Goal: Information Seeking & Learning: Learn about a topic

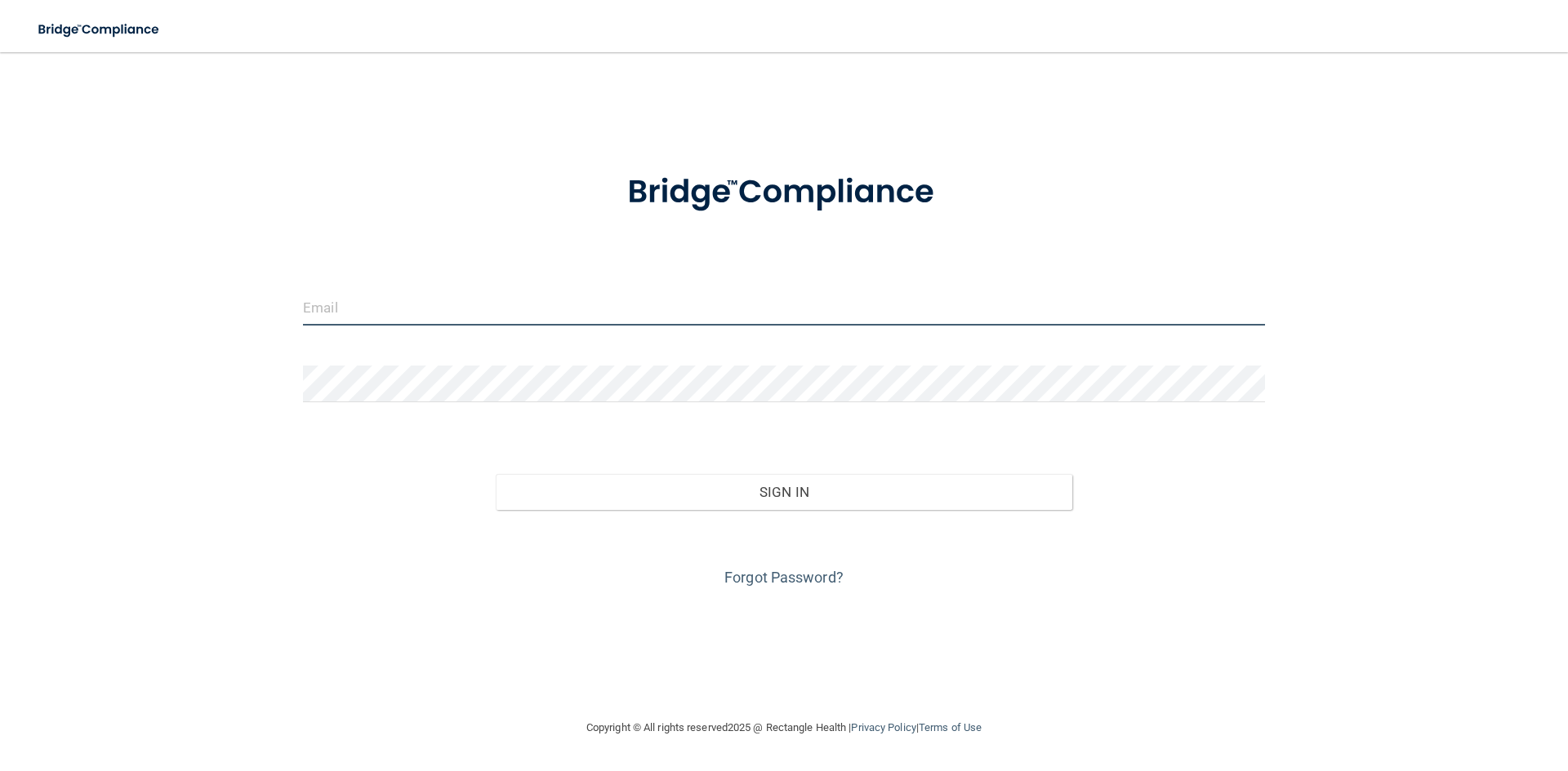
click at [443, 325] on input "email" at bounding box center [784, 307] width 962 height 37
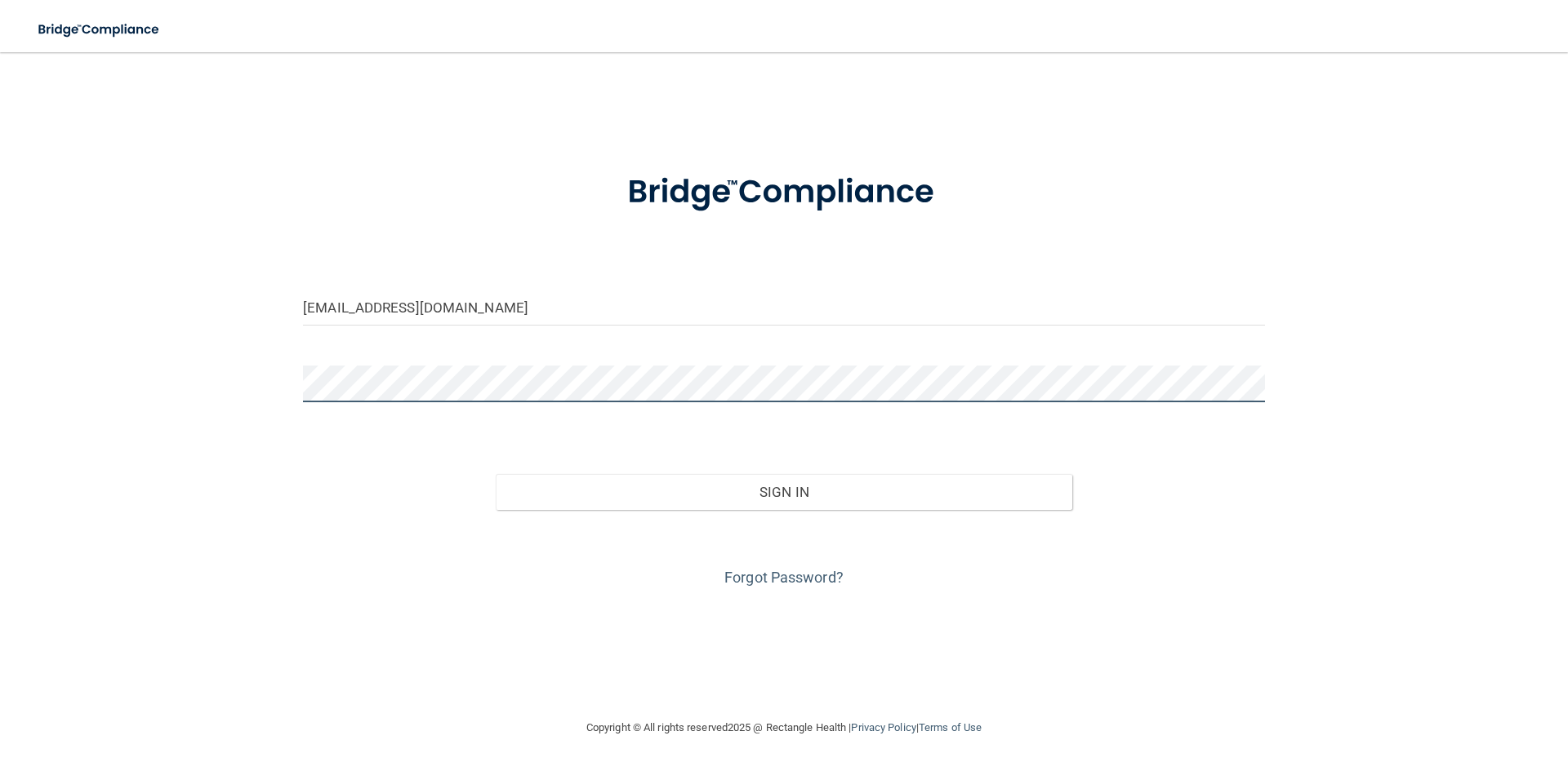
click at [496, 475] on button "Sign In" at bounding box center [784, 493] width 577 height 36
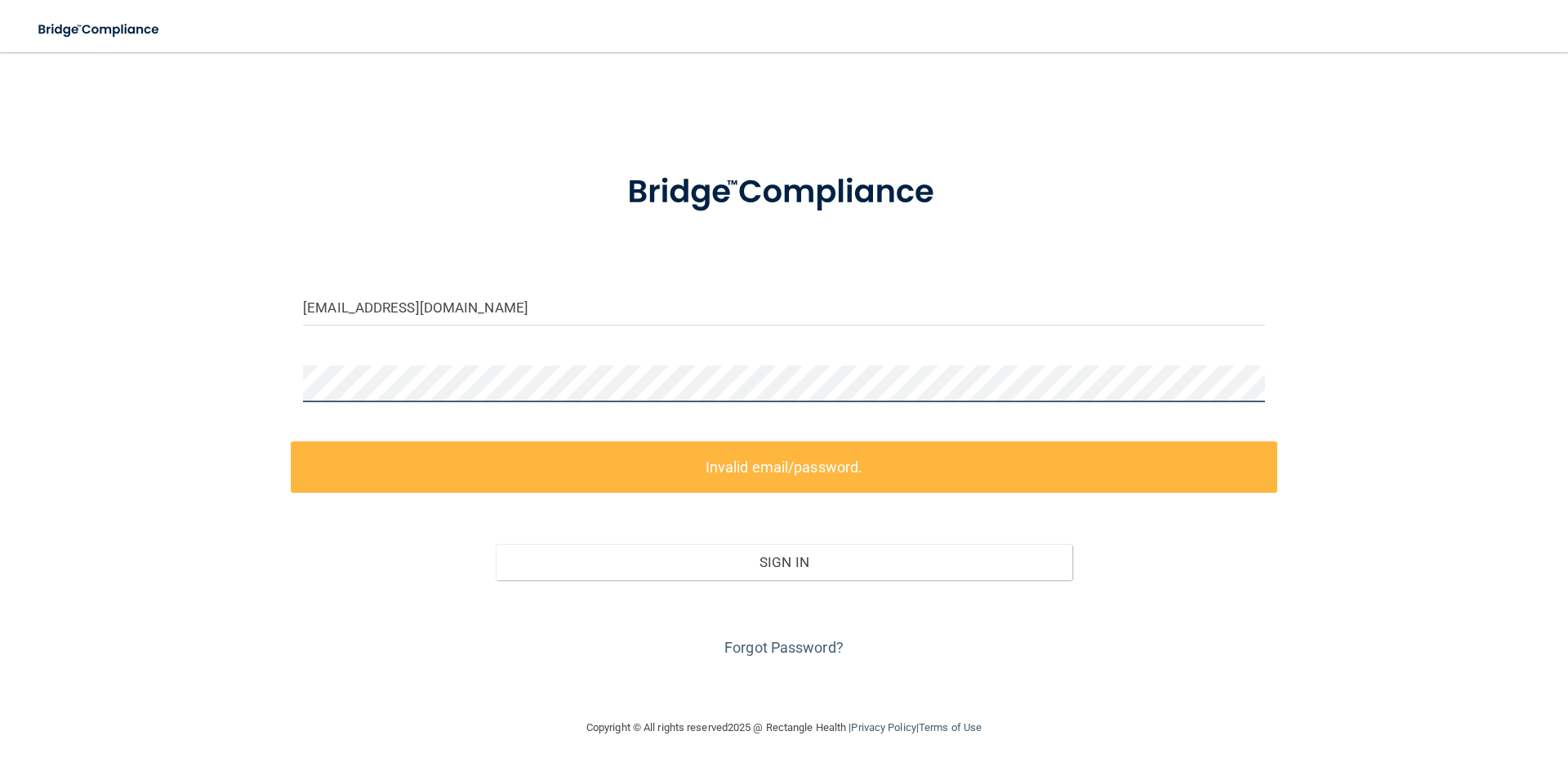
click at [158, 377] on div "erikkamichaels@gmail.com Invalid email/password. You don't have permission to a…" at bounding box center [784, 385] width 1502 height 633
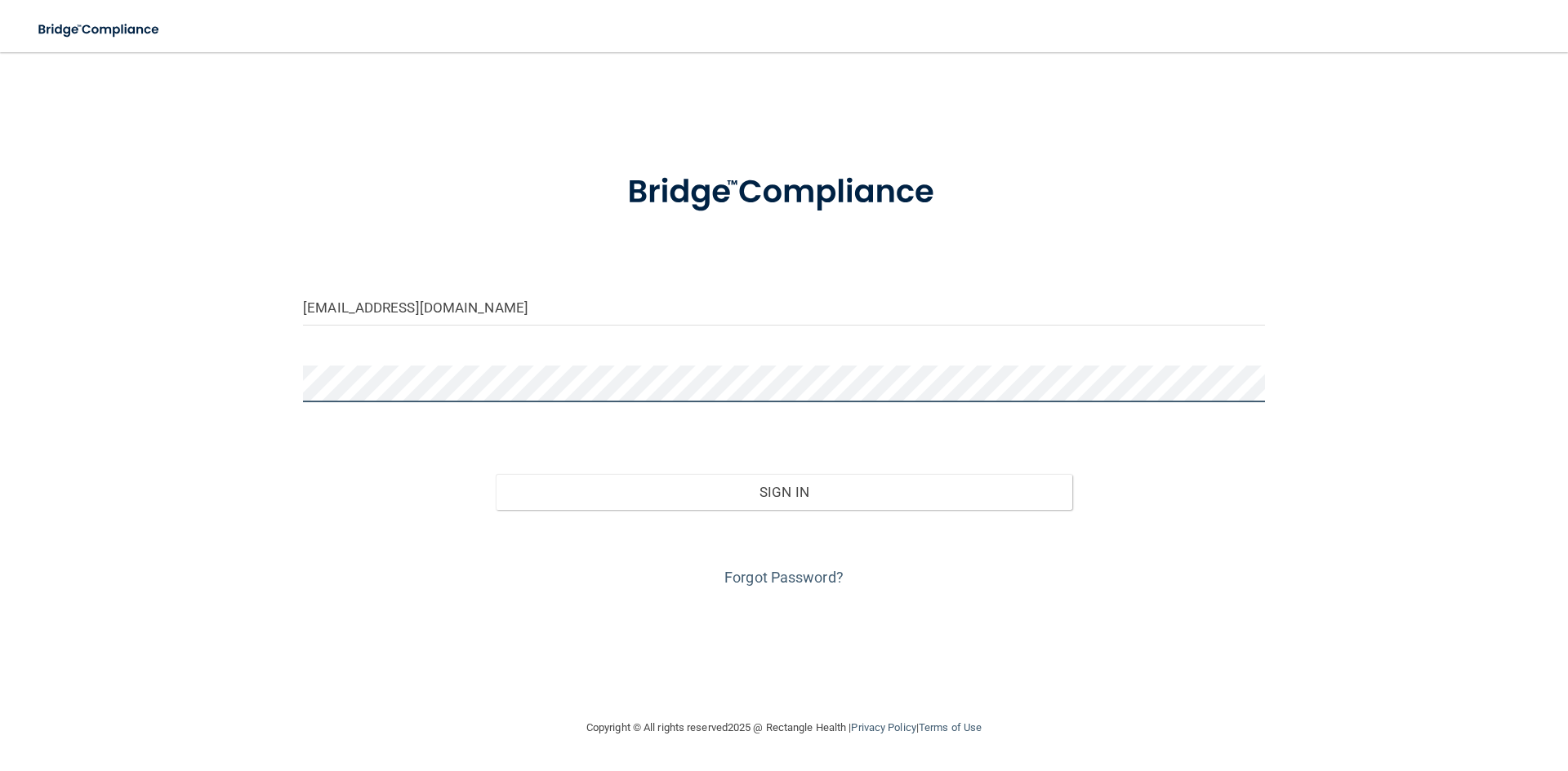
click at [496, 475] on button "Sign In" at bounding box center [784, 493] width 577 height 36
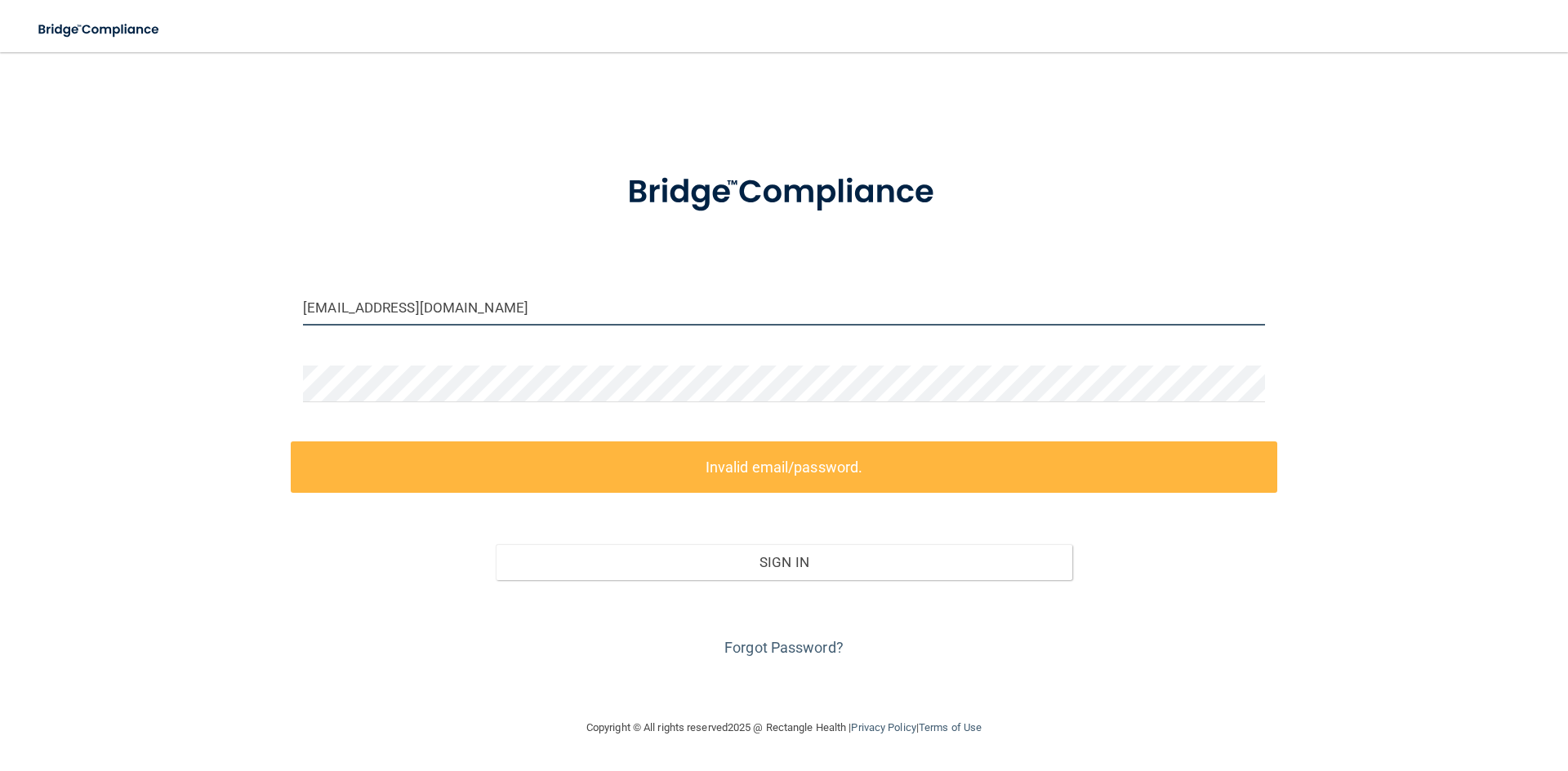
drag, startPoint x: 518, startPoint y: 297, endPoint x: 118, endPoint y: 264, distance: 401.4
click at [118, 264] on div "erikkamichaels@gmail.com Invalid email/password. You don't have permission to a…" at bounding box center [784, 385] width 1502 height 633
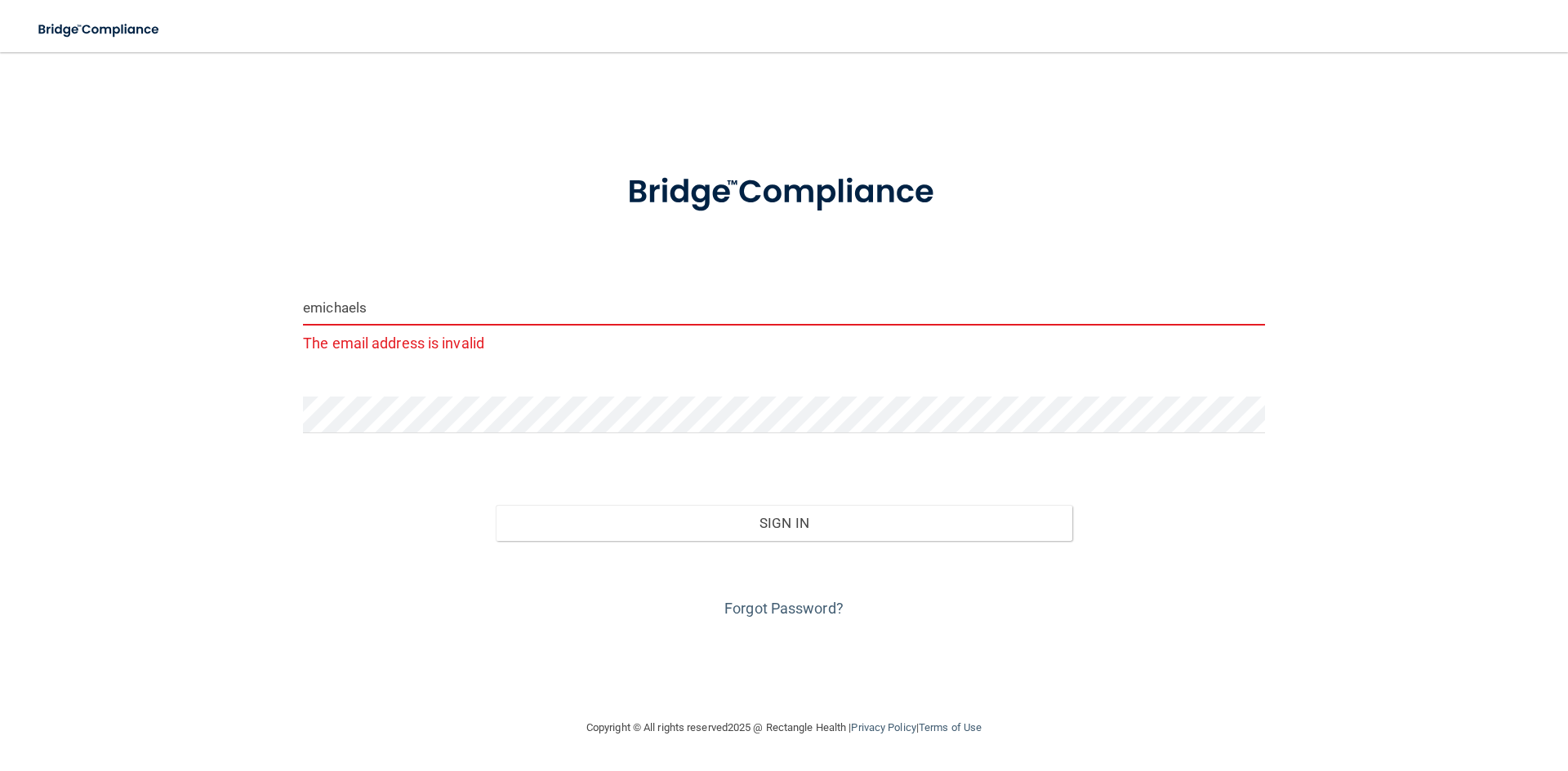
type input "[EMAIL_ADDRESS][DOMAIN_NAME]"
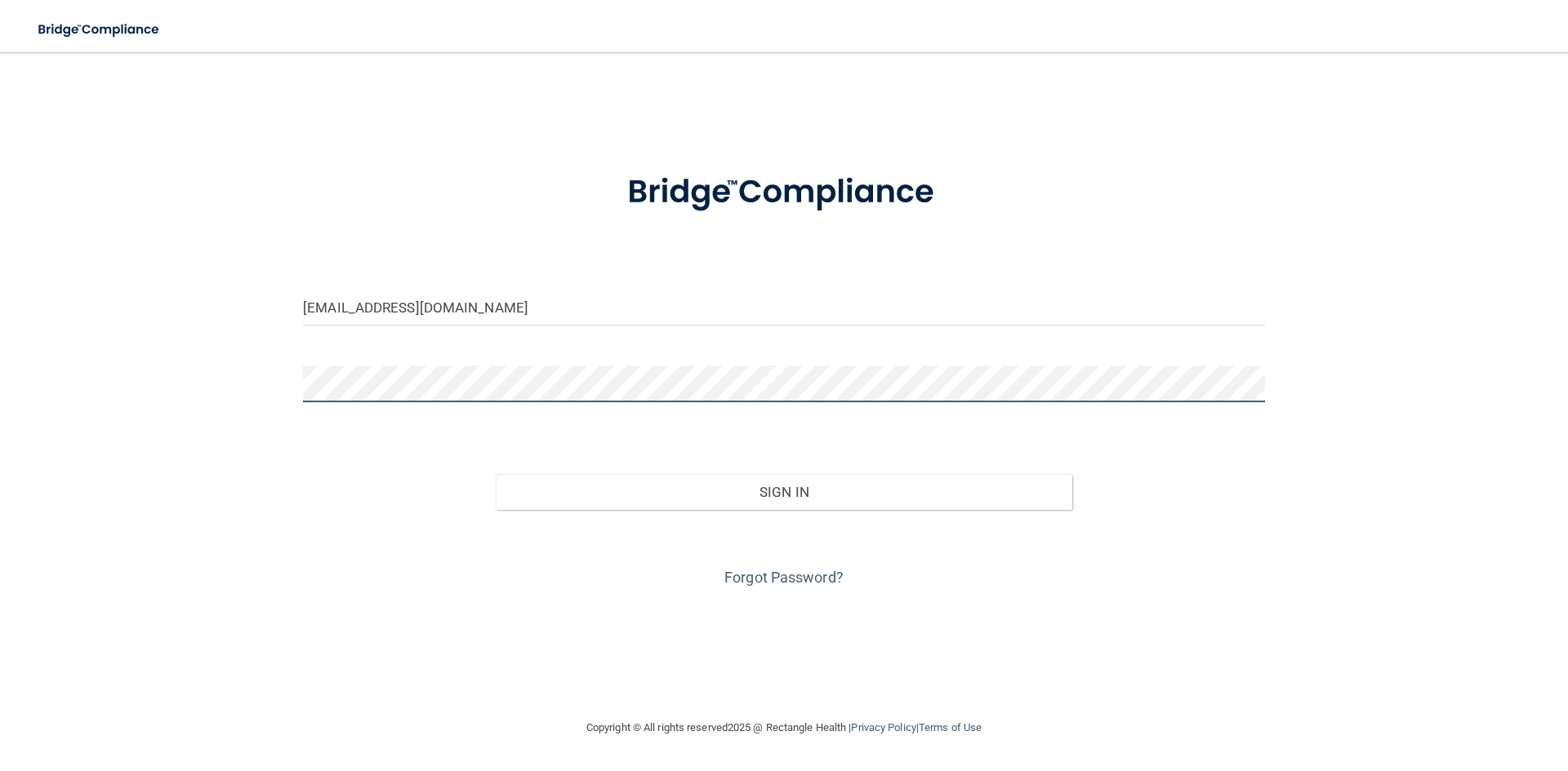
click at [250, 390] on div "emichaels@rectanglehealth.com Invalid email/password. You don't have permission…" at bounding box center [784, 385] width 1502 height 633
click at [496, 475] on button "Sign In" at bounding box center [784, 493] width 577 height 36
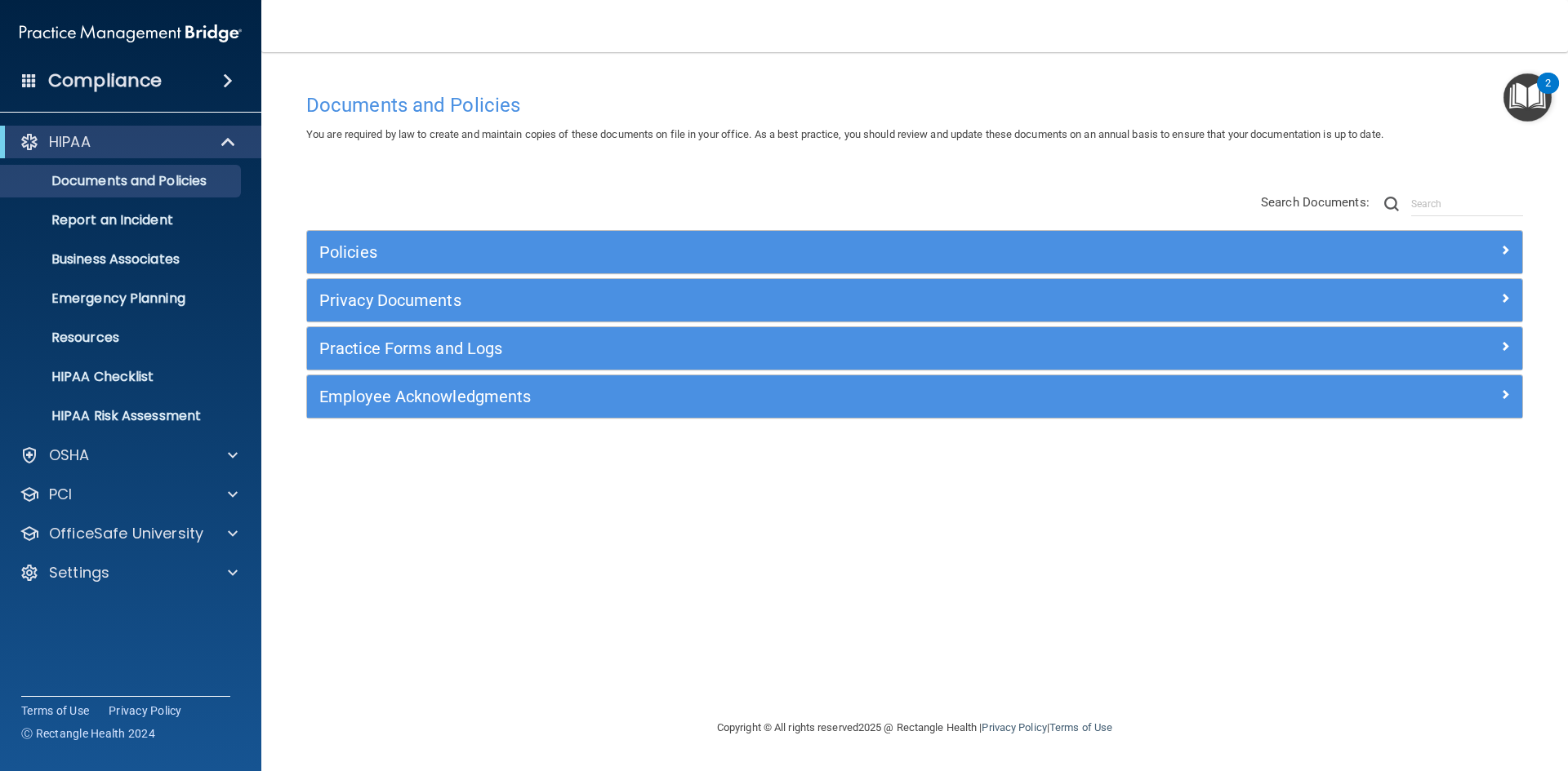
click at [97, 73] on h4 "Compliance" at bounding box center [105, 81] width 113 height 23
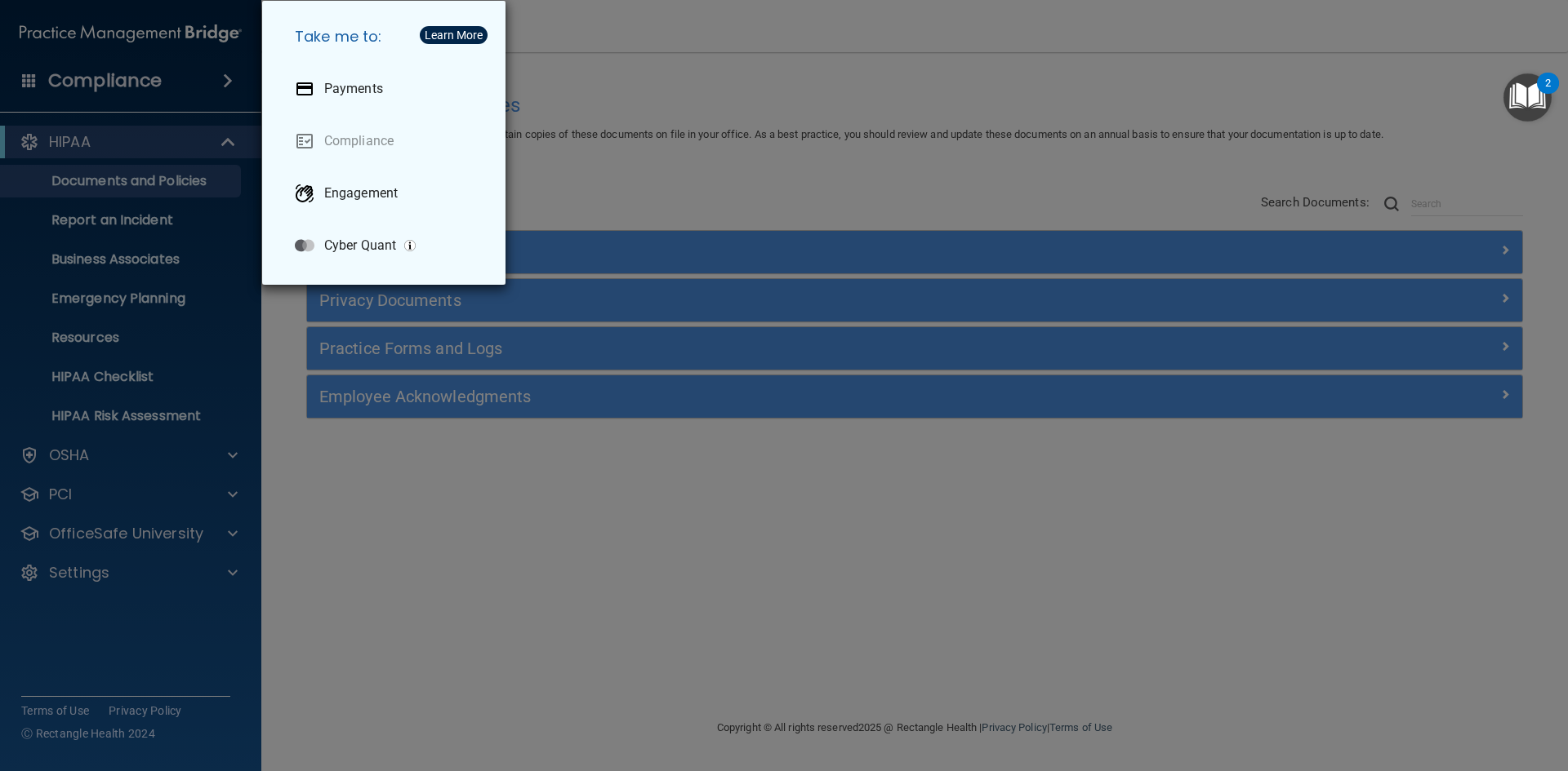
click at [535, 456] on div "Take me to: Payments Compliance Engagement Cyber Quant" at bounding box center [784, 385] width 1568 height 771
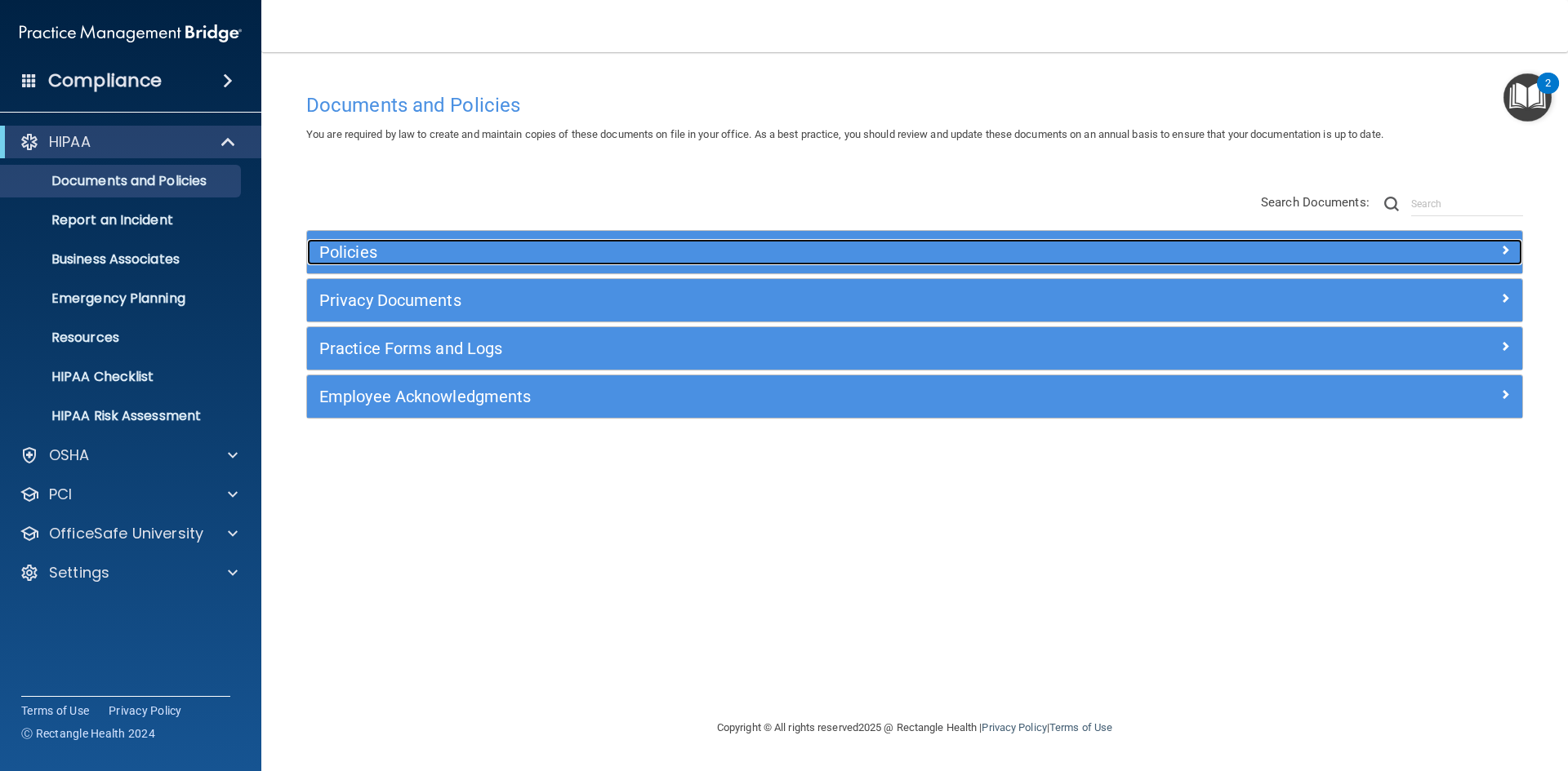
click at [400, 262] on div "Policies" at bounding box center [762, 252] width 911 height 26
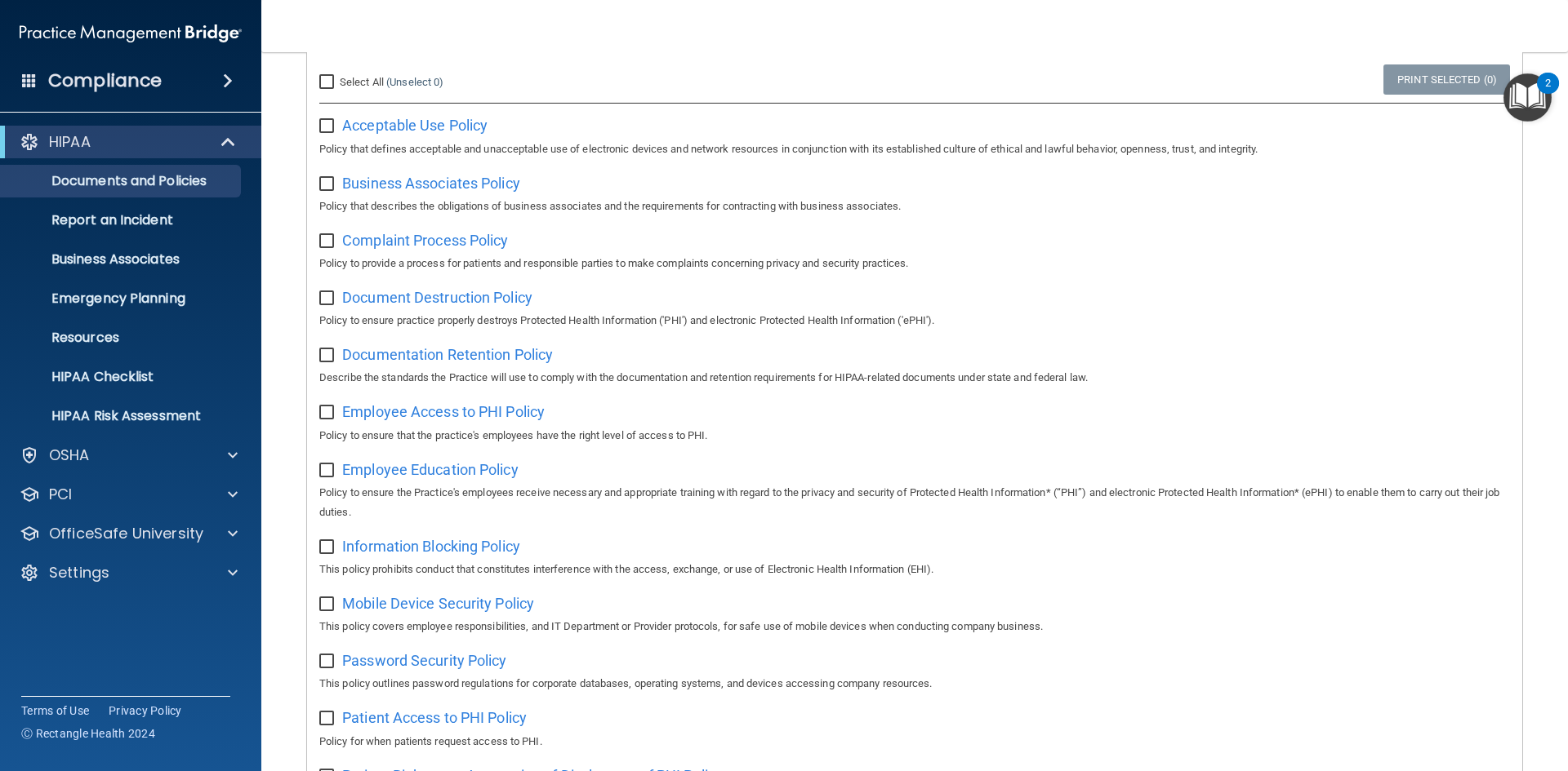
scroll to position [224, 0]
click at [148, 259] on p "Business Associates" at bounding box center [122, 259] width 223 height 16
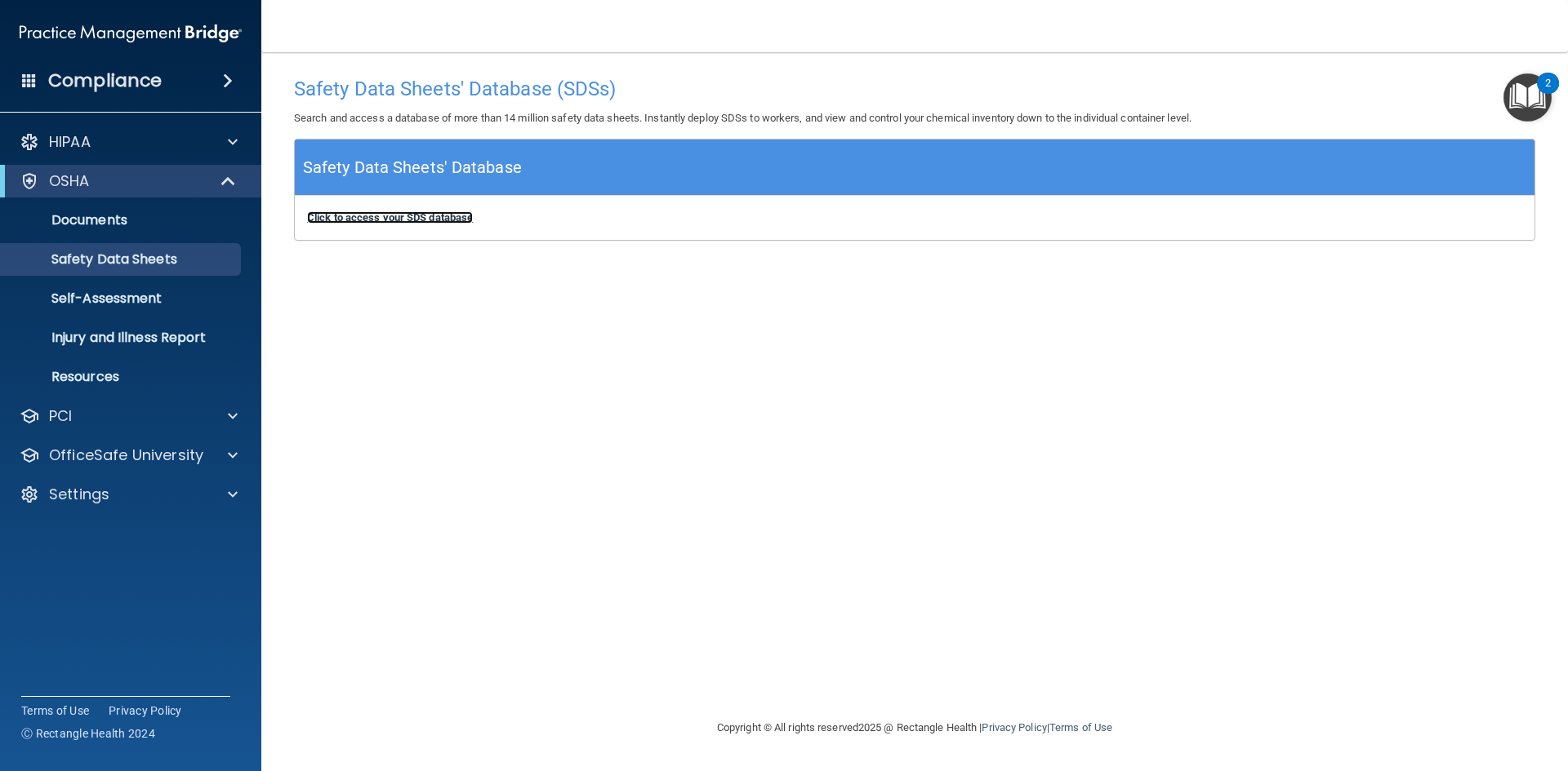
click at [414, 218] on b "Click to access your SDS database" at bounding box center [390, 217] width 166 height 12
click at [130, 308] on link "Self-Assessment" at bounding box center [112, 298] width 257 height 33
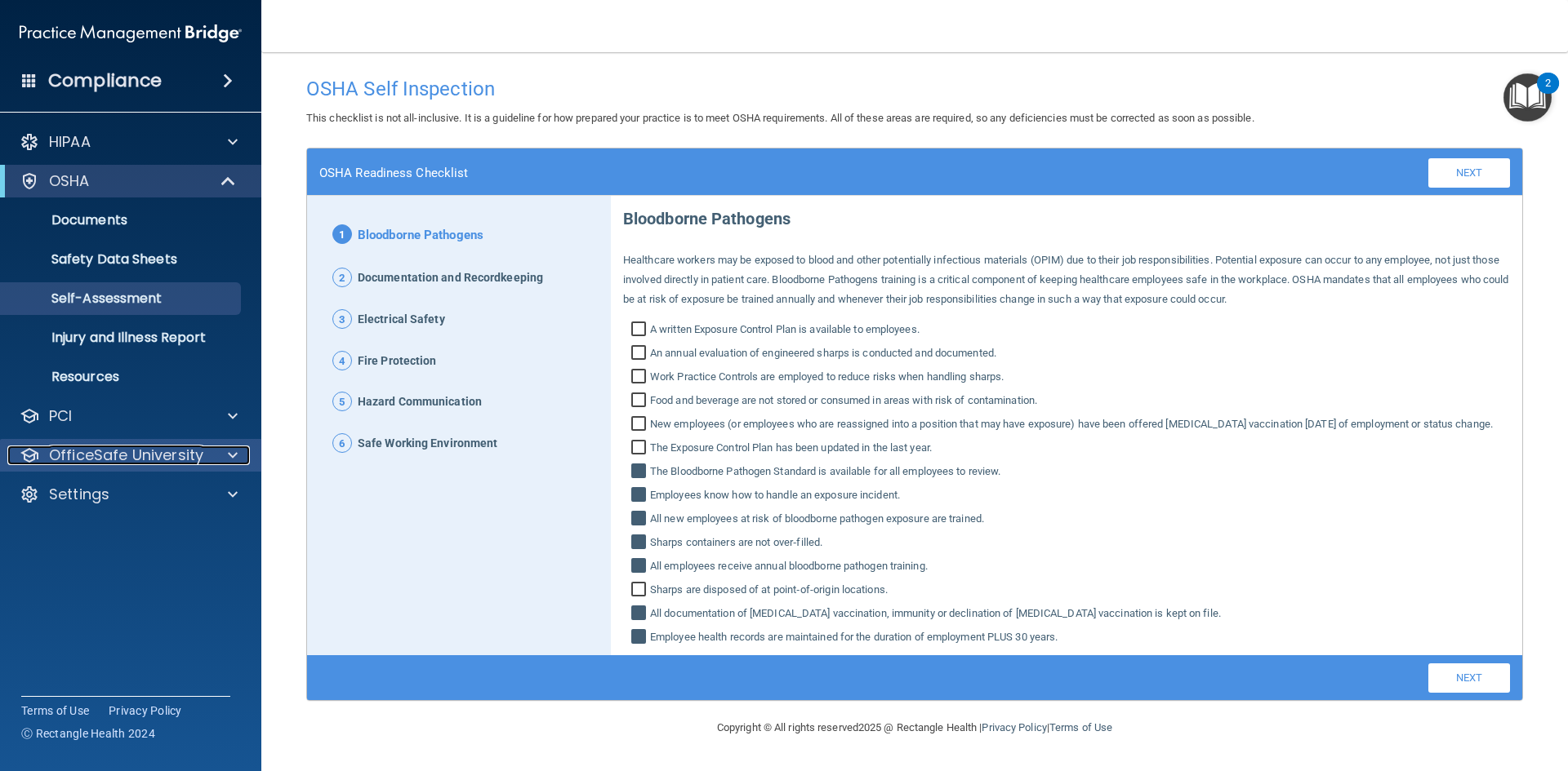
click at [109, 450] on p "OfficeSafe University" at bounding box center [126, 455] width 154 height 20
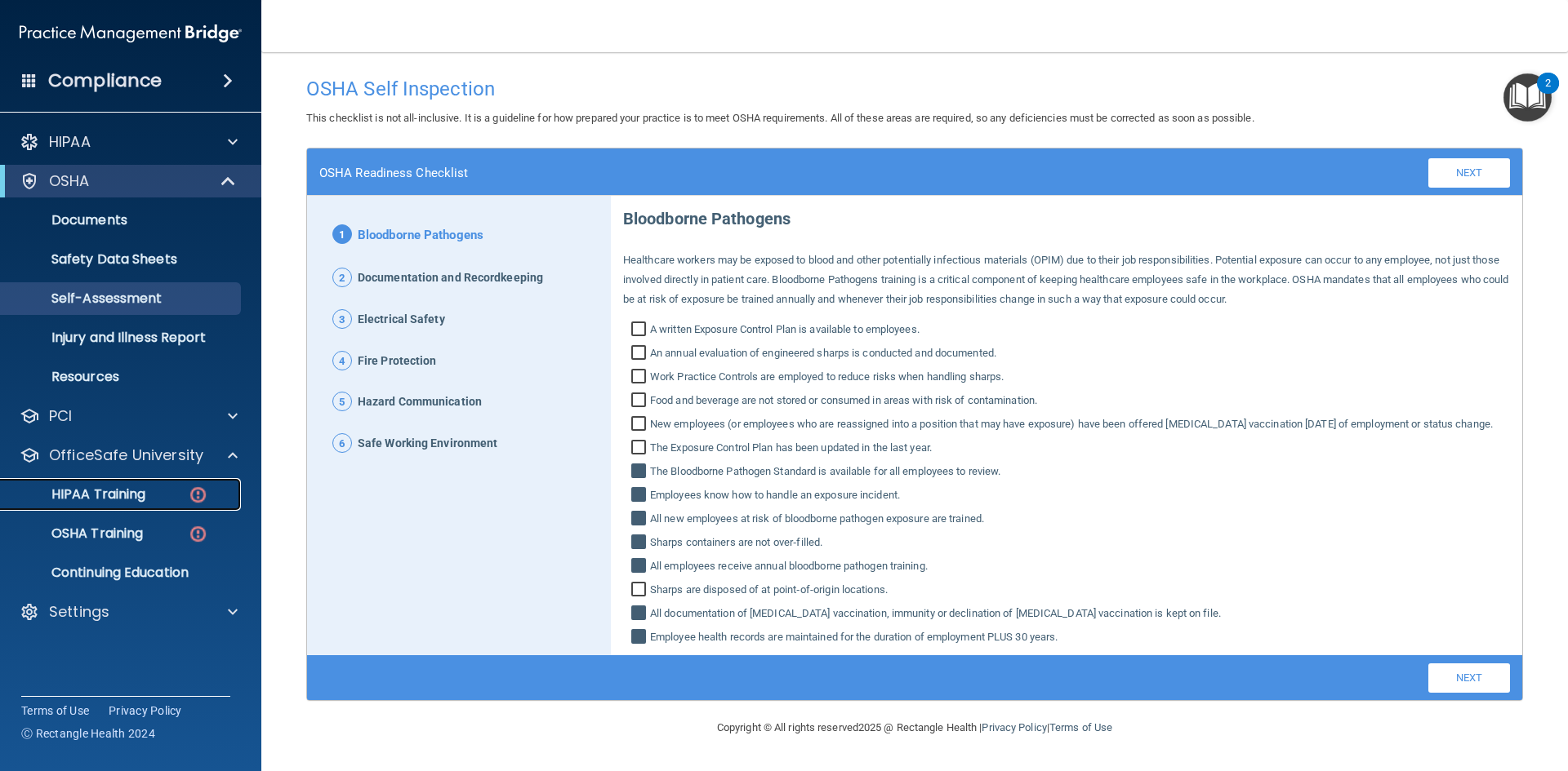
click at [107, 502] on p "HIPAA Training" at bounding box center [77, 494] width 135 height 16
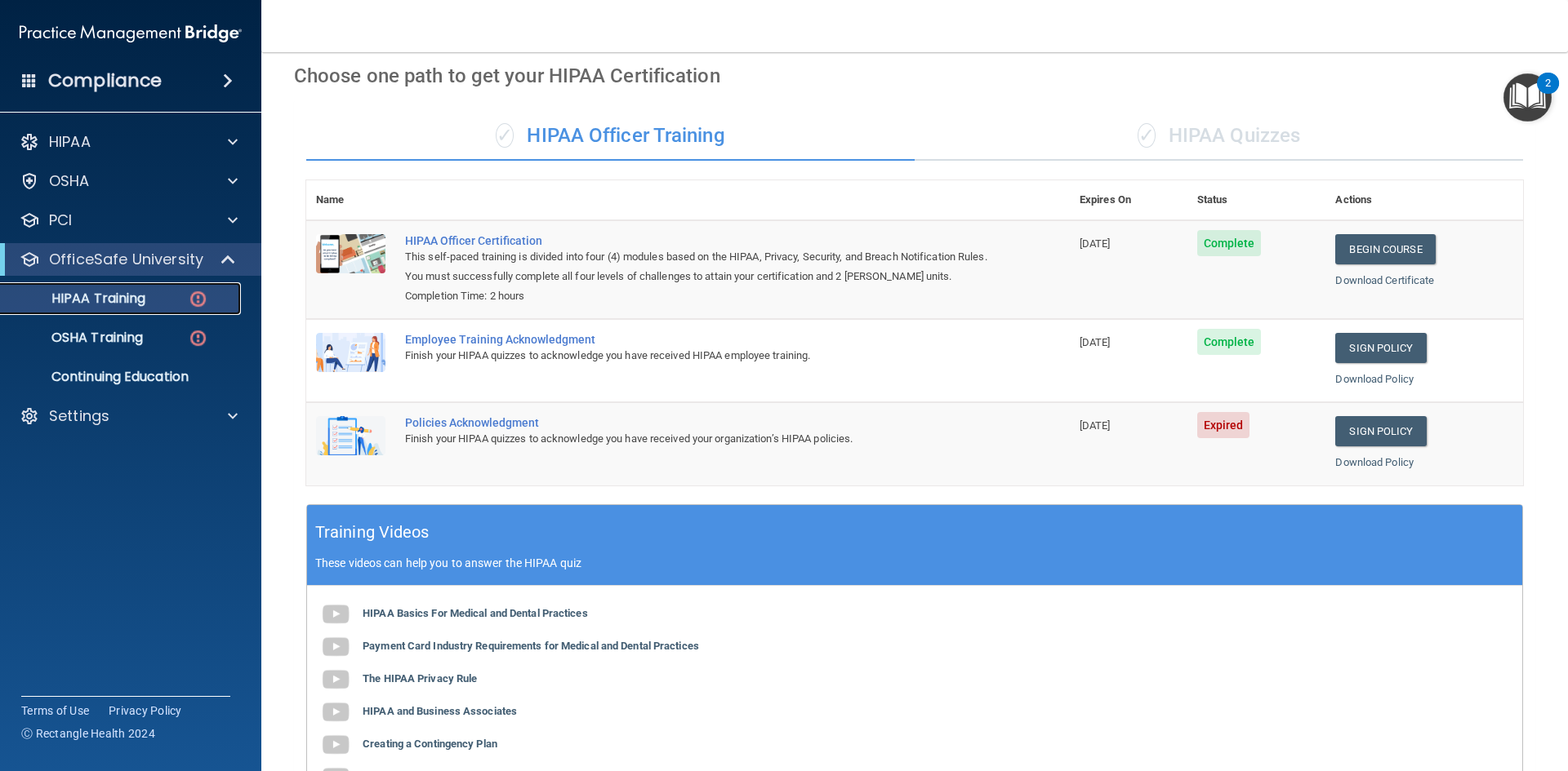
scroll to position [65, 0]
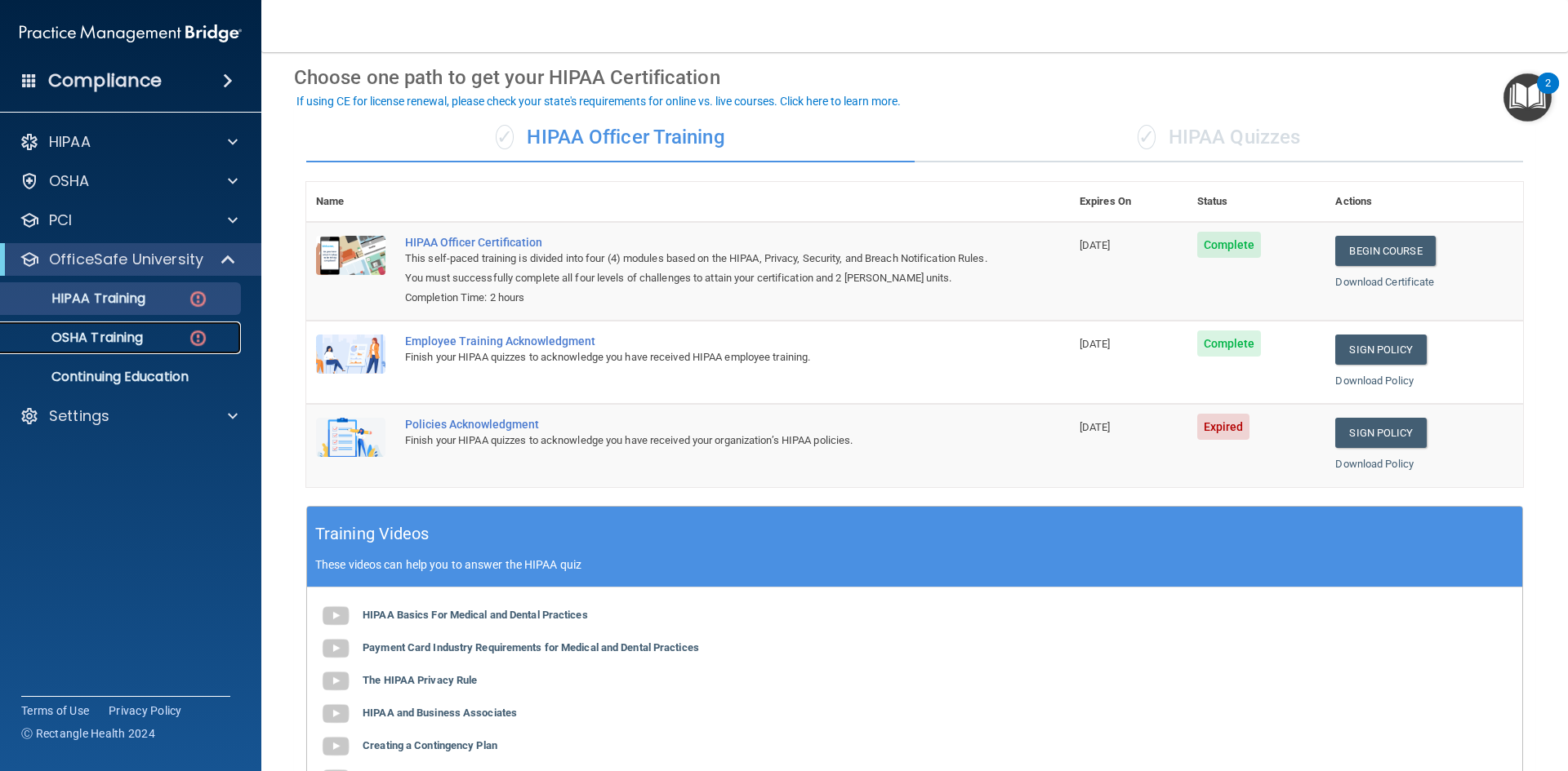
click at [78, 335] on p "OSHA Training" at bounding box center [76, 337] width 132 height 16
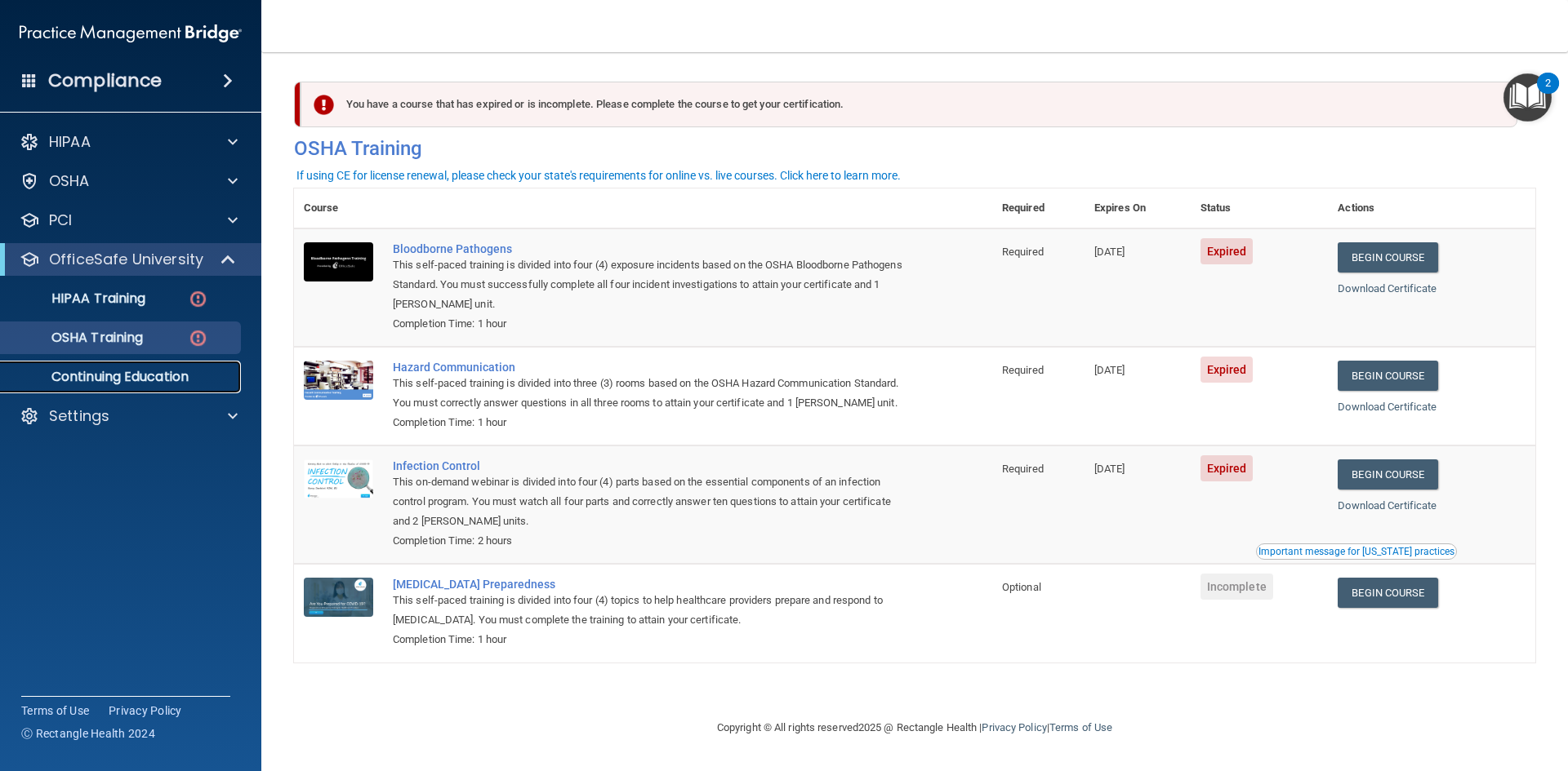
click at [84, 390] on link "Continuing Education" at bounding box center [112, 377] width 257 height 33
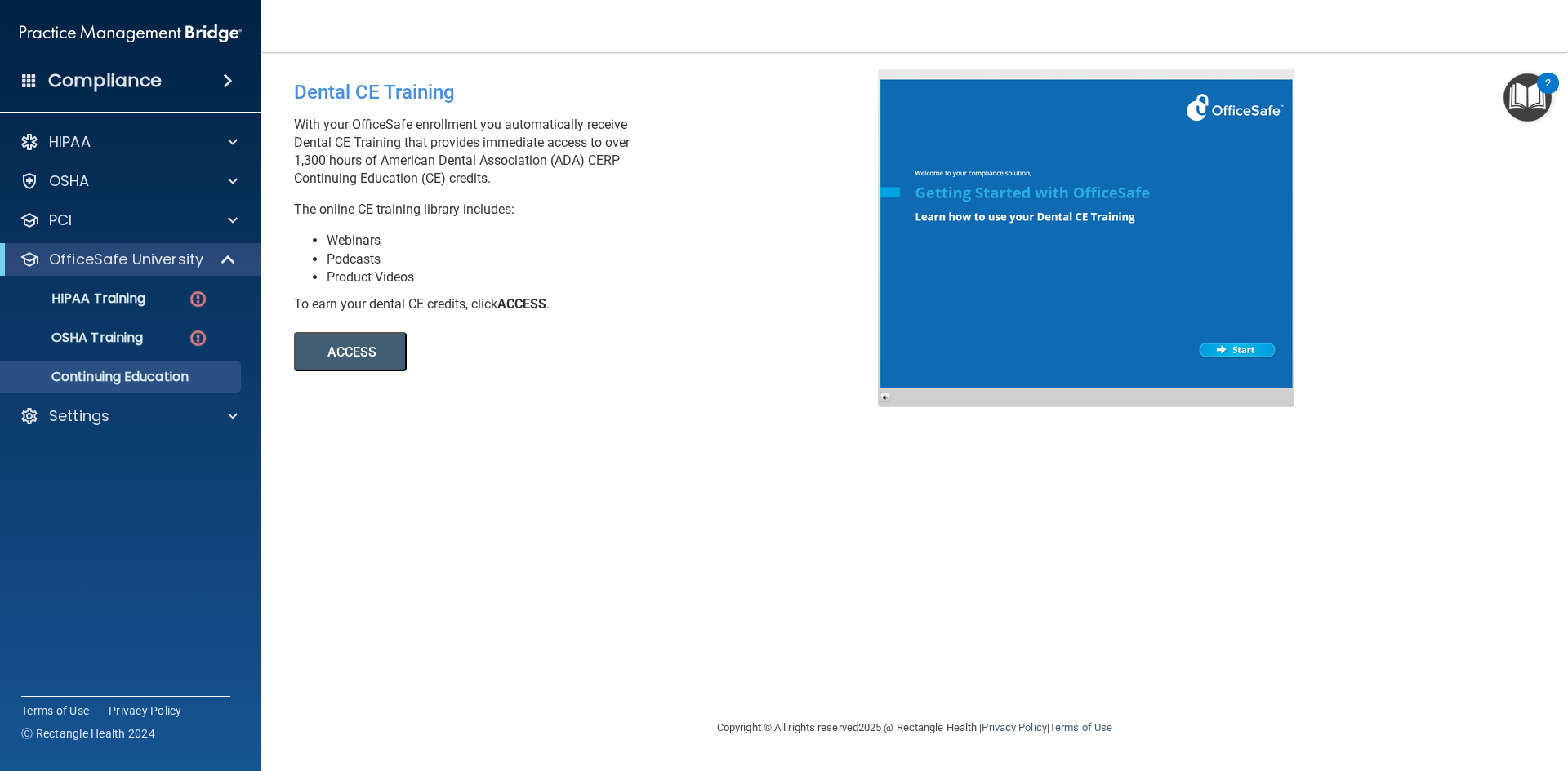
click at [333, 352] on button "ACCESS" at bounding box center [349, 352] width 112 height 40
click at [116, 417] on div "Settings" at bounding box center [109, 416] width 202 height 20
click at [110, 499] on p "My Users" at bounding box center [122, 494] width 223 height 16
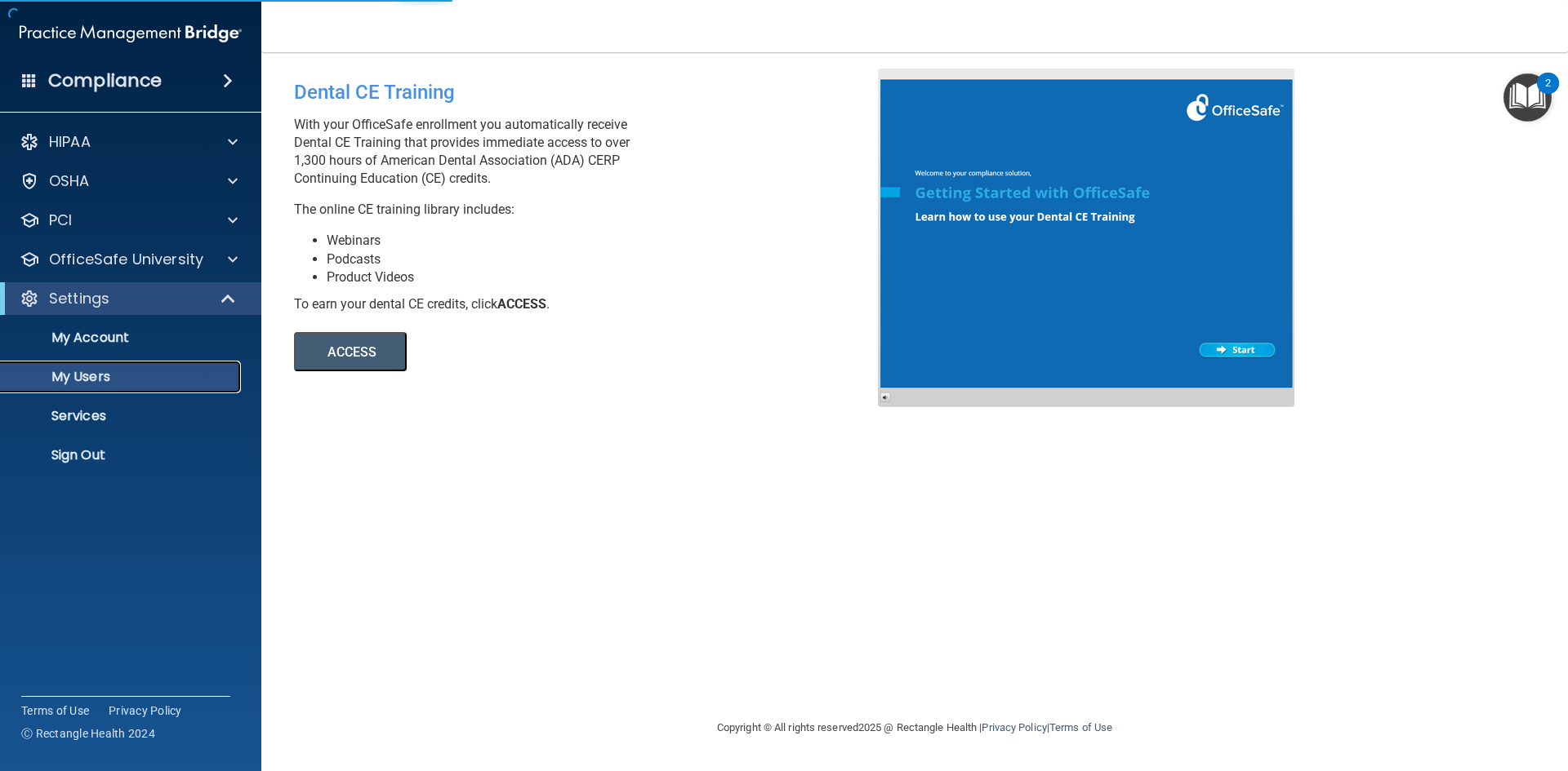
select select "20"
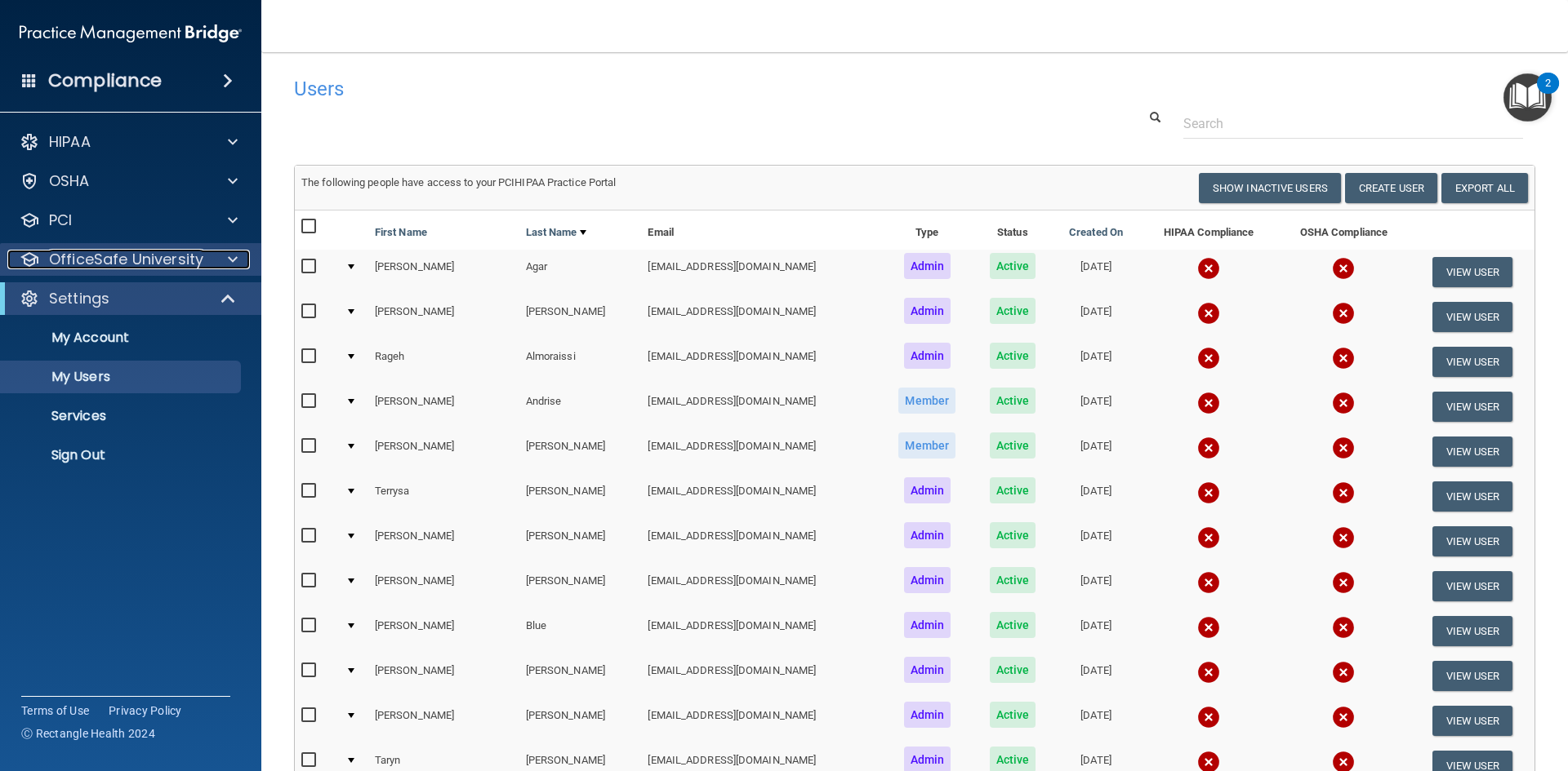
click at [83, 258] on p "OfficeSafe University" at bounding box center [126, 260] width 154 height 20
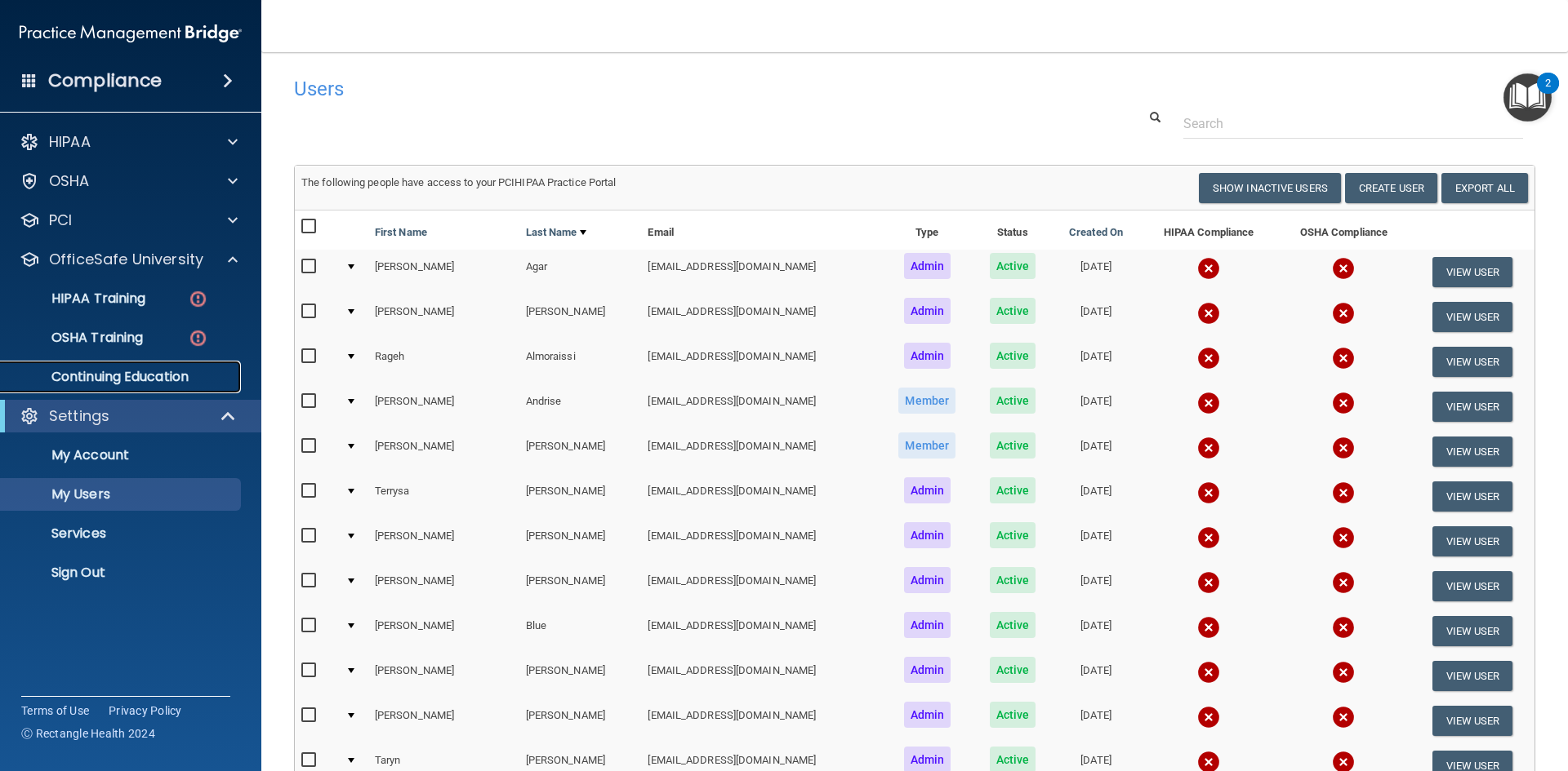
click at [111, 384] on p "Continuing Education" at bounding box center [122, 377] width 223 height 16
